Goal: Information Seeking & Learning: Learn about a topic

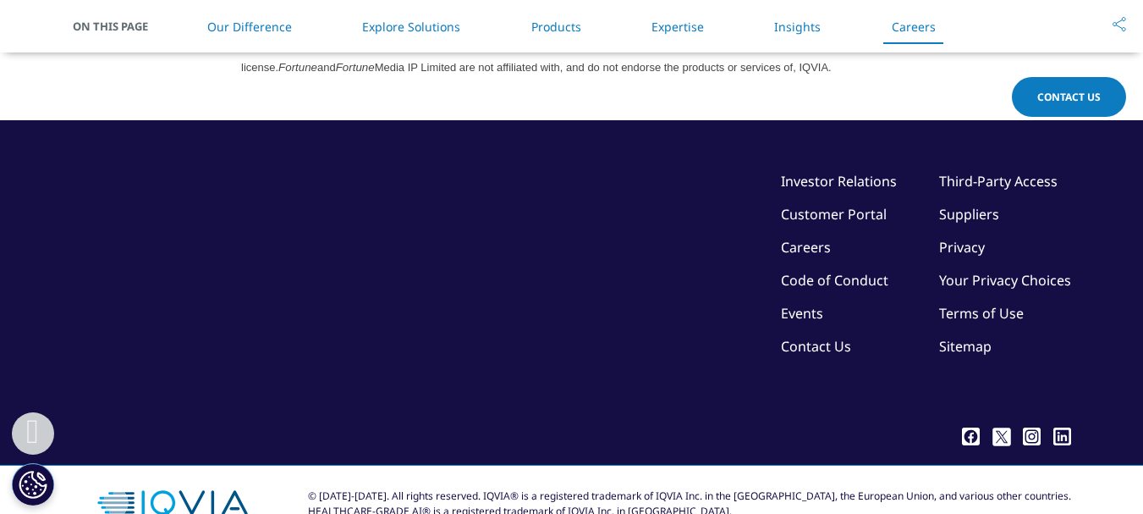
scroll to position [4971, 0]
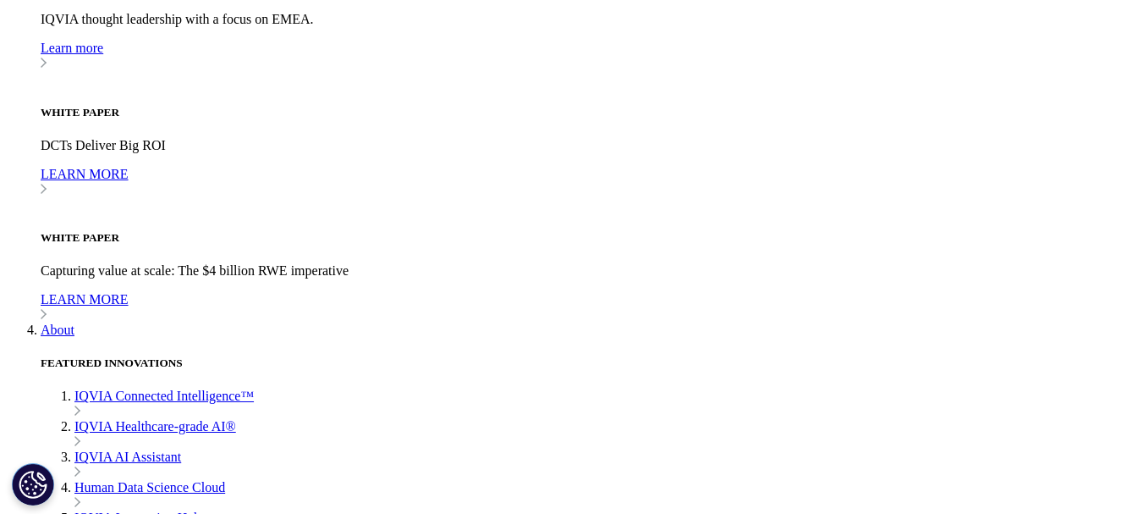
scroll to position [4908, 0]
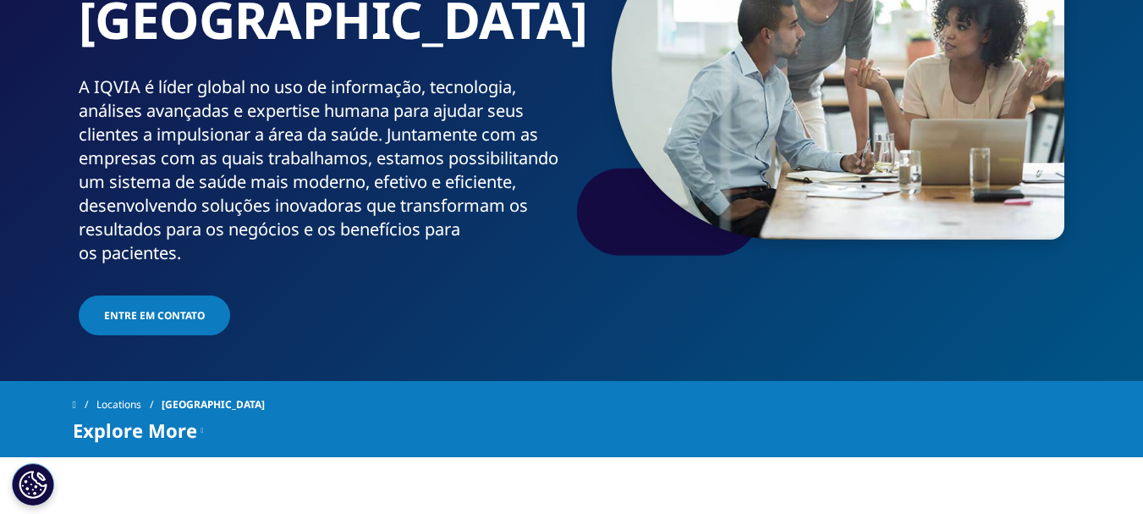
scroll to position [169, 0]
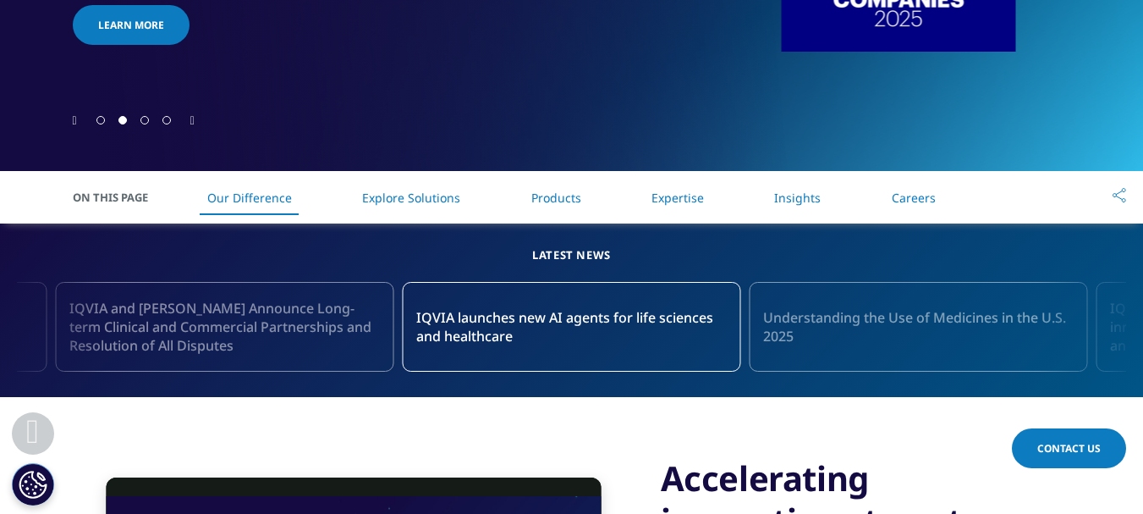
scroll to position [592, 0]
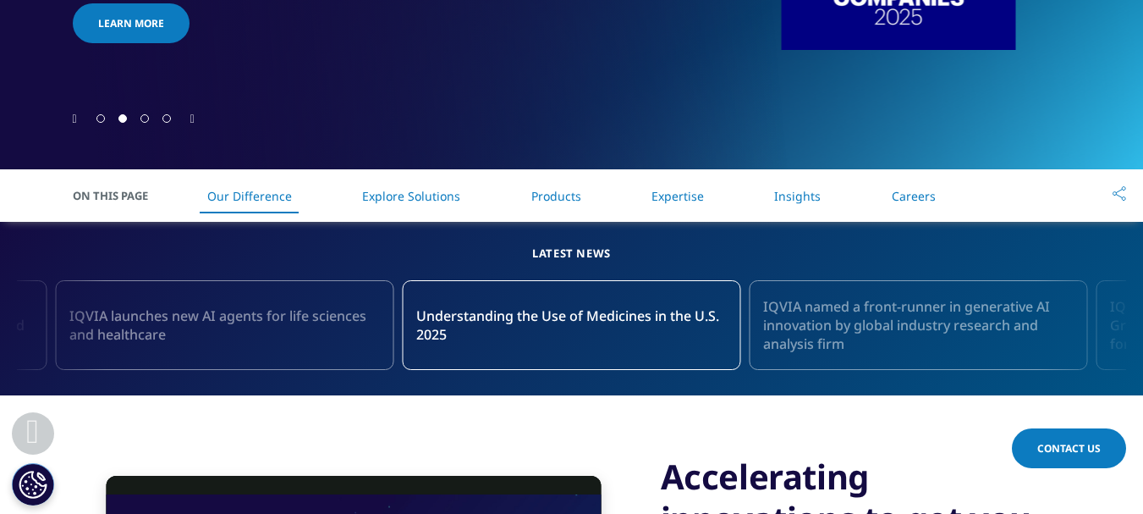
click at [911, 197] on link "Careers" at bounding box center [914, 196] width 44 height 16
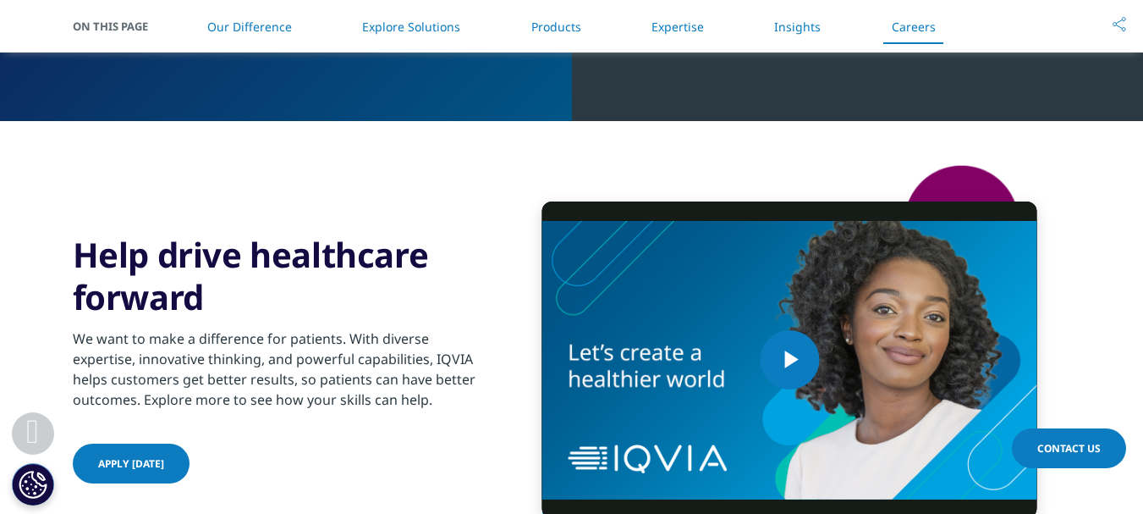
scroll to position [4370, 0]
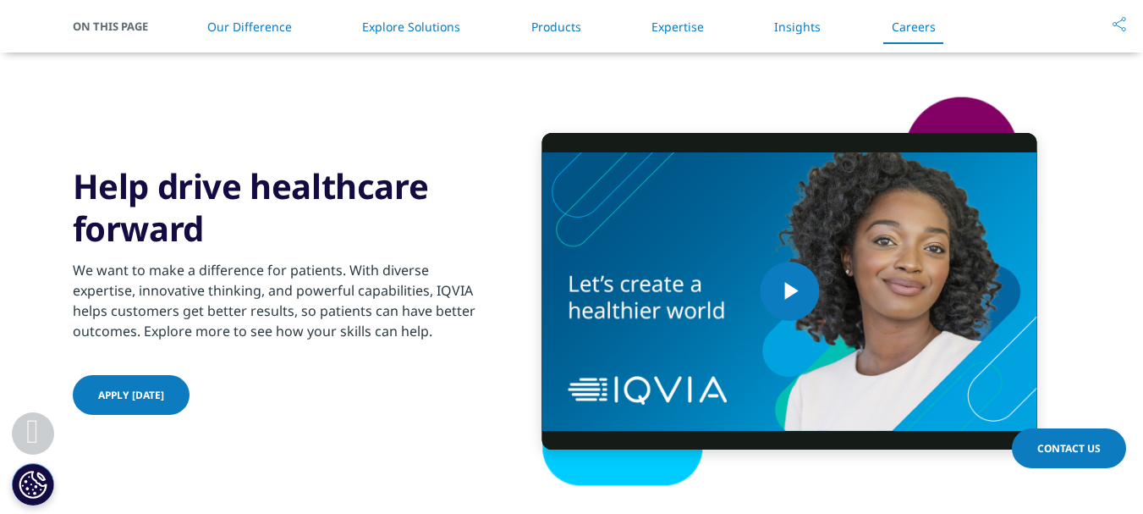
click at [239, 28] on link "Our Difference" at bounding box center [249, 27] width 85 height 16
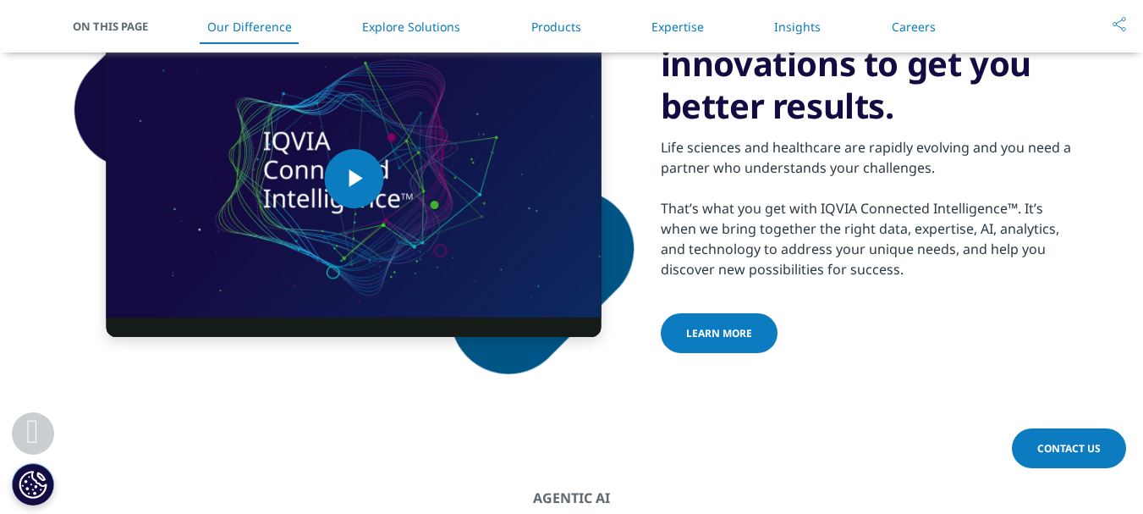
scroll to position [883, 0]
